Goal: Task Accomplishment & Management: Complete application form

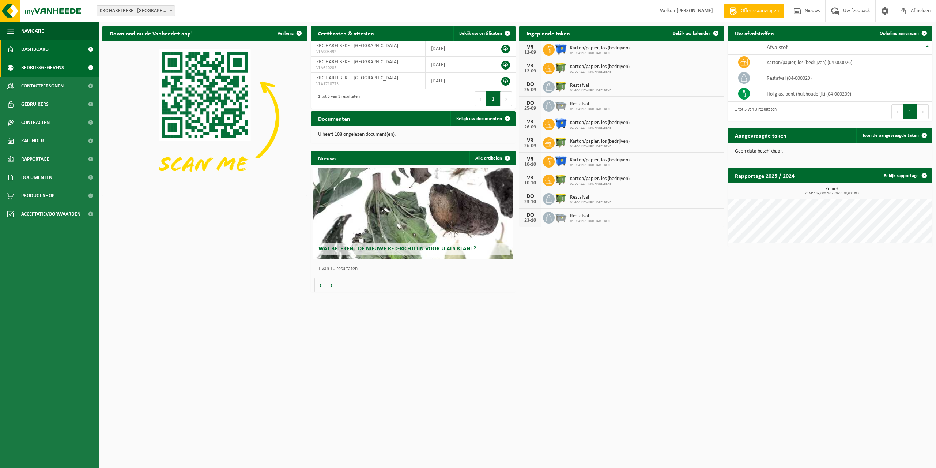
click at [38, 69] on span "Bedrijfsgegevens" at bounding box center [42, 68] width 43 height 18
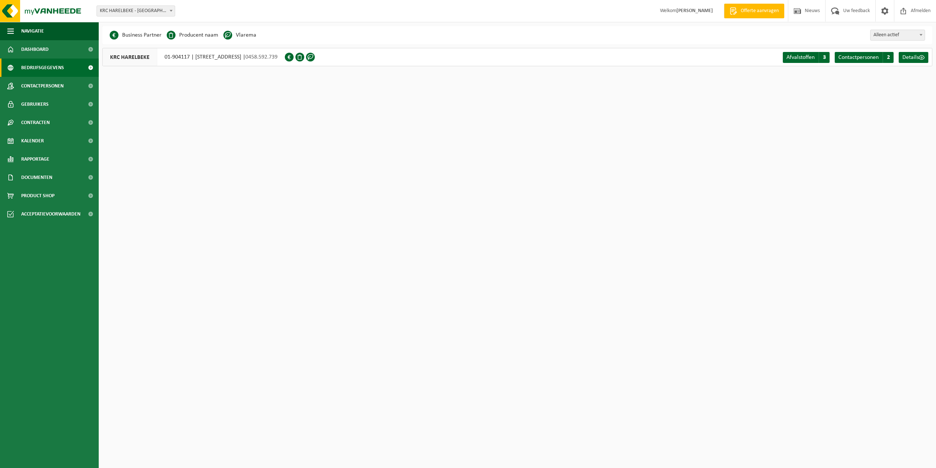
click at [285, 56] on div "KRC HARELBEKE 01-904117 | STASEGEMSESTEENWEG 23, 8530 HARELBEKE | 0458.592.739" at bounding box center [193, 57] width 182 height 18
click at [317, 60] on div at bounding box center [301, 57] width 32 height 18
click at [294, 58] on span at bounding box center [289, 57] width 9 height 9
click at [245, 36] on li "Vlarema" at bounding box center [239, 35] width 33 height 11
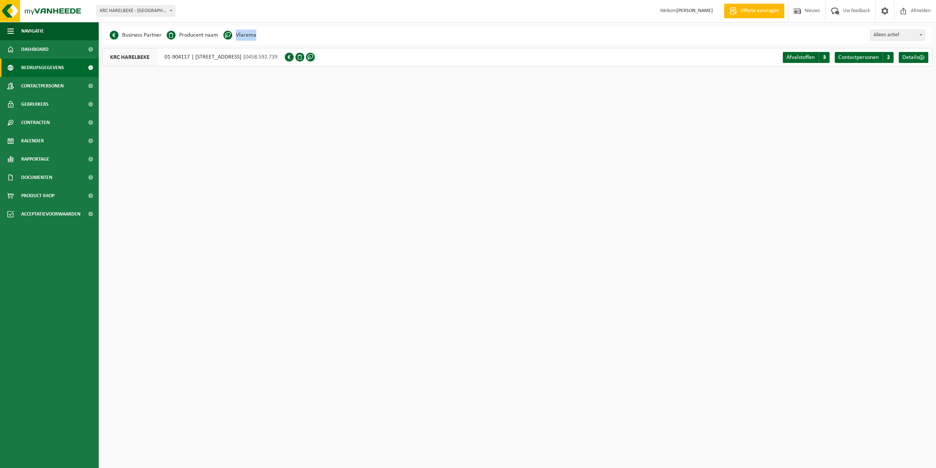
click at [245, 36] on li "Vlarema" at bounding box center [239, 35] width 33 height 11
click at [315, 59] on span at bounding box center [310, 57] width 9 height 9
click at [913, 57] on span "Details" at bounding box center [910, 57] width 16 height 6
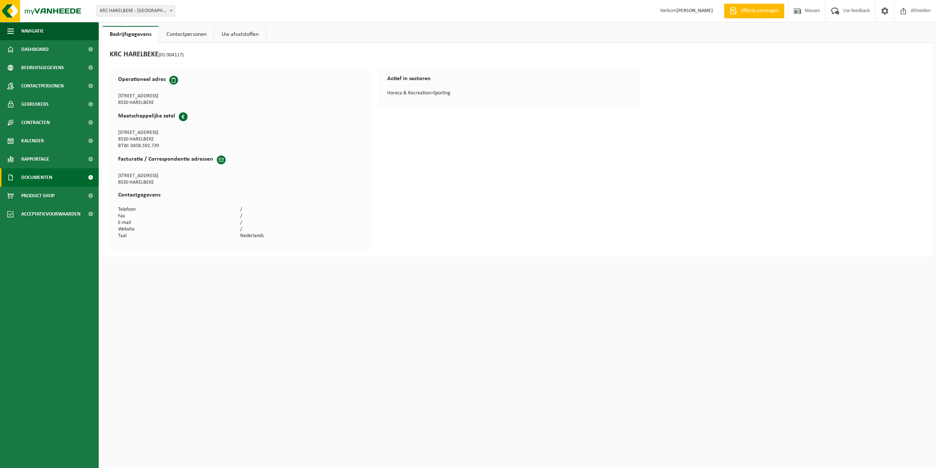
click at [39, 179] on span "Documenten" at bounding box center [36, 177] width 31 height 18
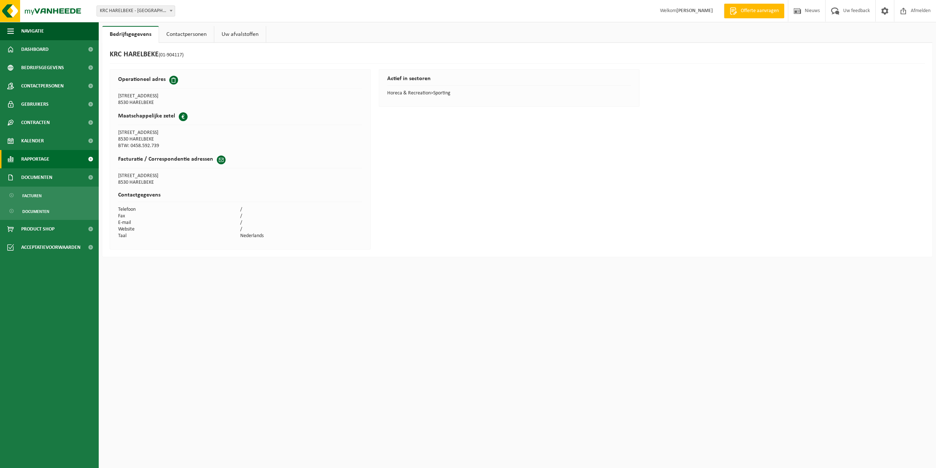
click at [34, 163] on span "Rapportage" at bounding box center [35, 159] width 28 height 18
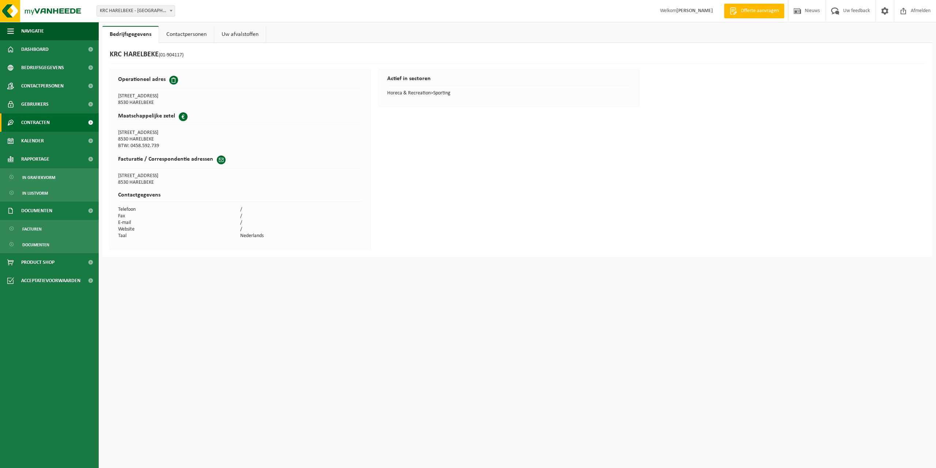
click at [34, 125] on span "Contracten" at bounding box center [35, 122] width 29 height 18
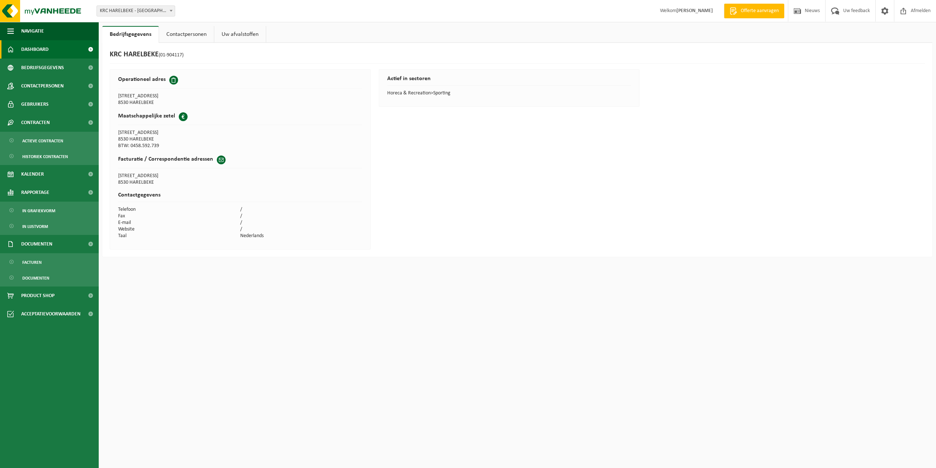
click at [35, 43] on span "Dashboard" at bounding box center [34, 49] width 27 height 18
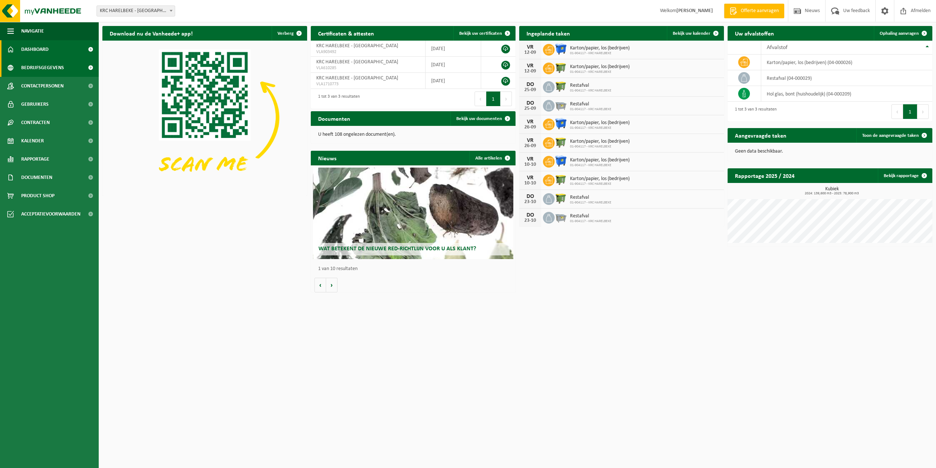
click at [41, 68] on span "Bedrijfsgegevens" at bounding box center [42, 68] width 43 height 18
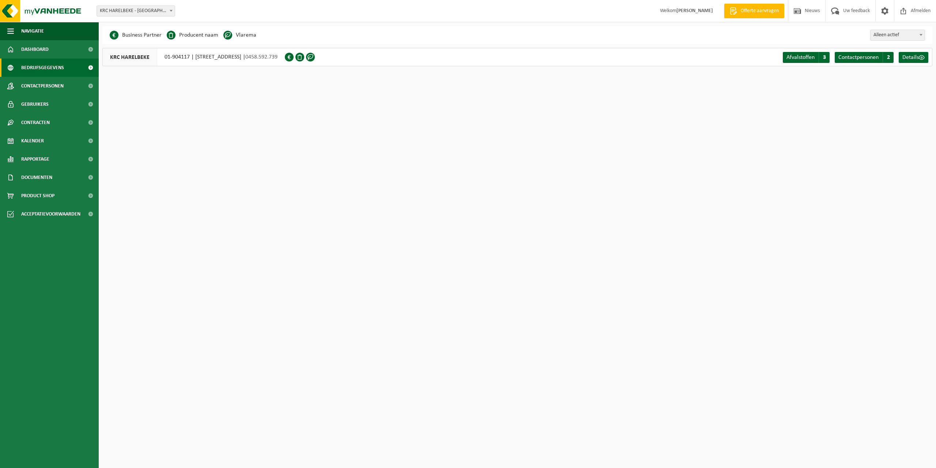
click at [304, 57] on span at bounding box center [299, 57] width 9 height 9
click at [268, 63] on div "KRC HARELBEKE 01-904117 | STASEGEMSESTEENWEG 23, 8530 HARELBEKE | 0458.592.739" at bounding box center [193, 57] width 182 height 18
click at [815, 57] on link "Afvalstoffen A 3" at bounding box center [806, 57] width 47 height 11
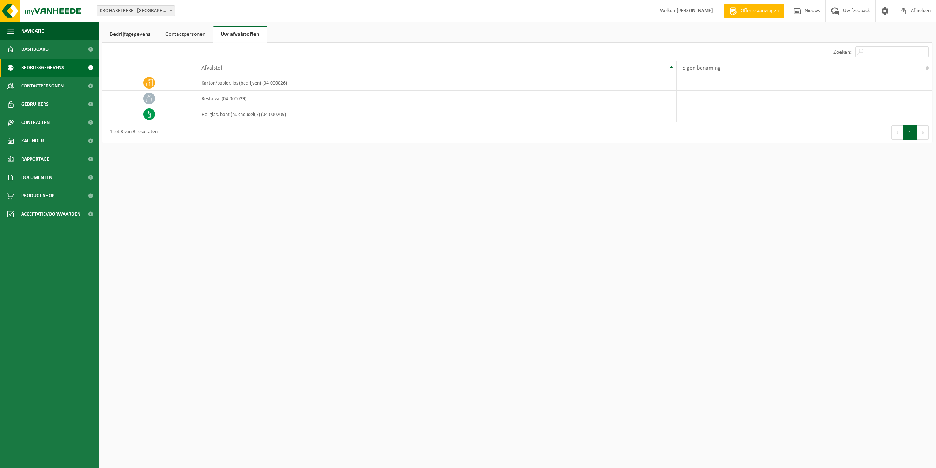
click at [35, 67] on span "Bedrijfsgegevens" at bounding box center [42, 68] width 43 height 18
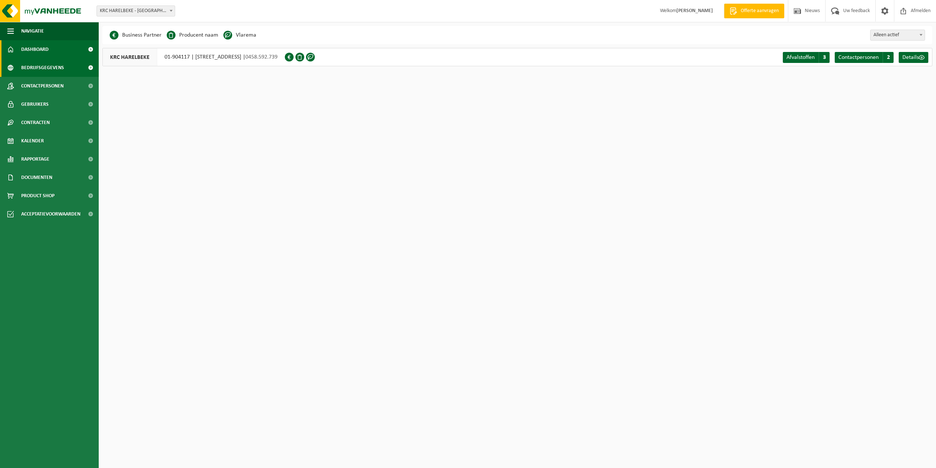
click at [39, 52] on span "Dashboard" at bounding box center [34, 49] width 27 height 18
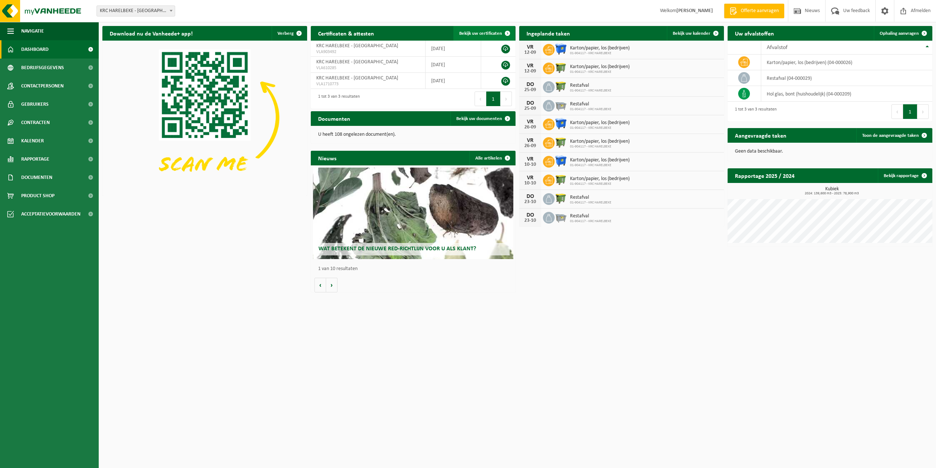
click at [484, 31] on span "Bekijk uw certificaten" at bounding box center [480, 33] width 43 height 5
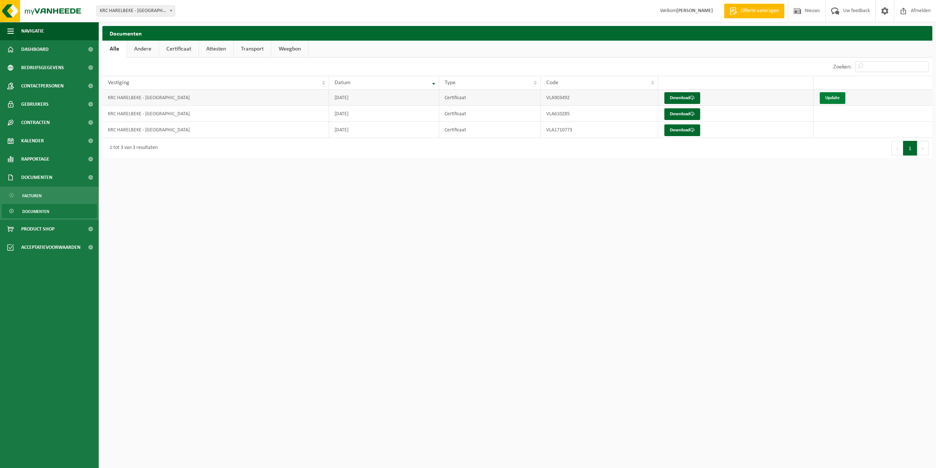
click at [831, 97] on link "Update" at bounding box center [833, 98] width 26 height 12
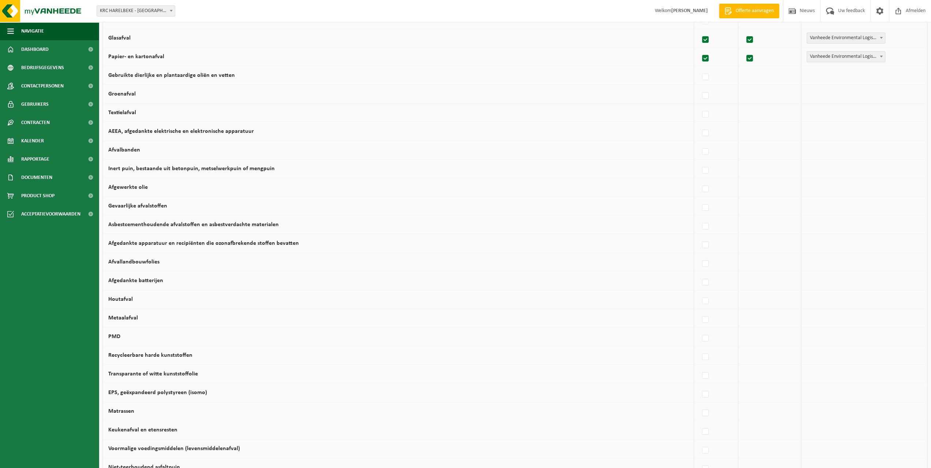
scroll to position [282, 0]
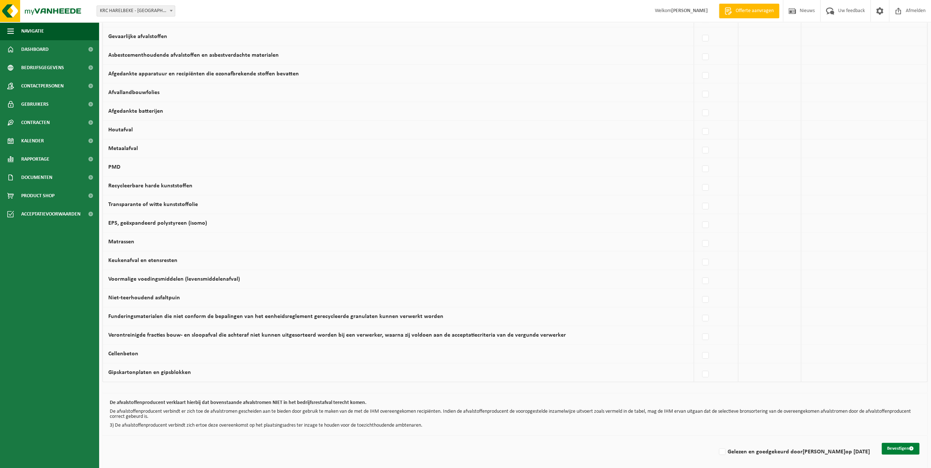
click at [889, 445] on button "Bevestigen" at bounding box center [900, 448] width 38 height 12
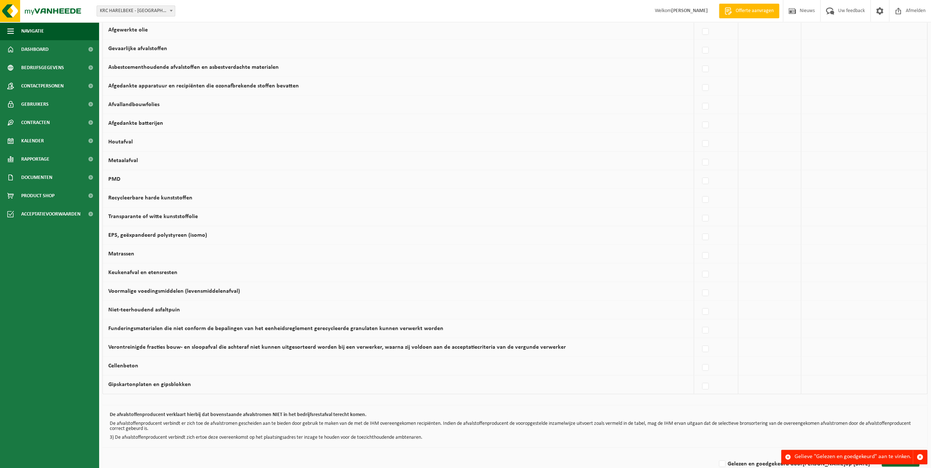
scroll to position [282, 0]
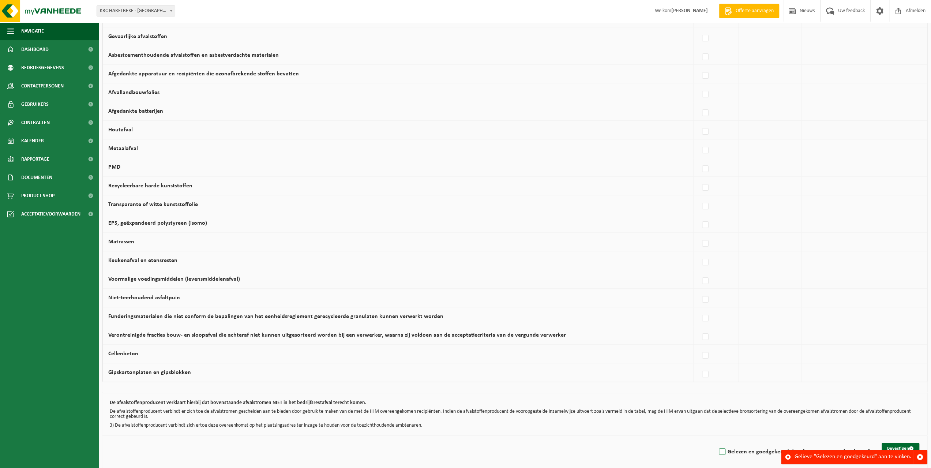
click at [717, 449] on label "Gelezen en goedgekeurd door FREDERIQUE MAHIEU op 04/09/25" at bounding box center [793, 451] width 152 height 11
click at [716, 442] on input "Gelezen en goedgekeurd door FREDERIQUE MAHIEU op 04/09/25" at bounding box center [716, 442] width 0 height 0
checkbox input "true"
click at [893, 446] on button "Bevestigen" at bounding box center [900, 448] width 38 height 12
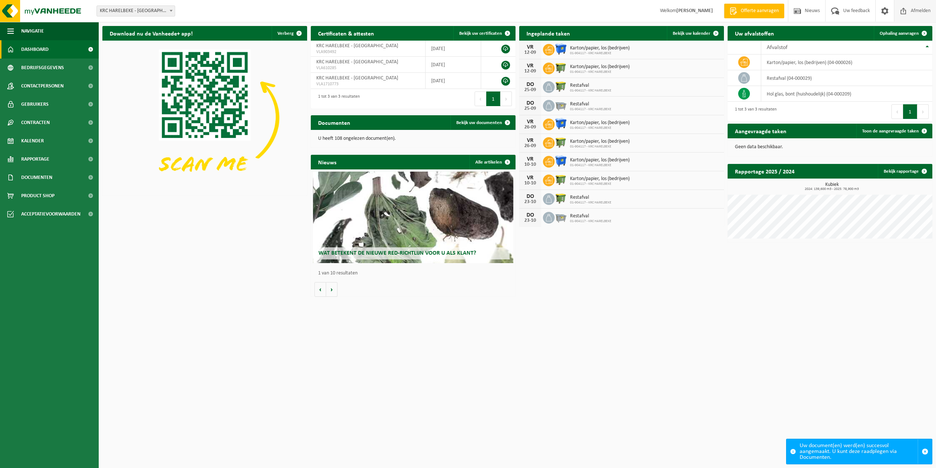
click at [916, 12] on span "Afmelden" at bounding box center [920, 11] width 23 height 22
